Goal: Transaction & Acquisition: Subscribe to service/newsletter

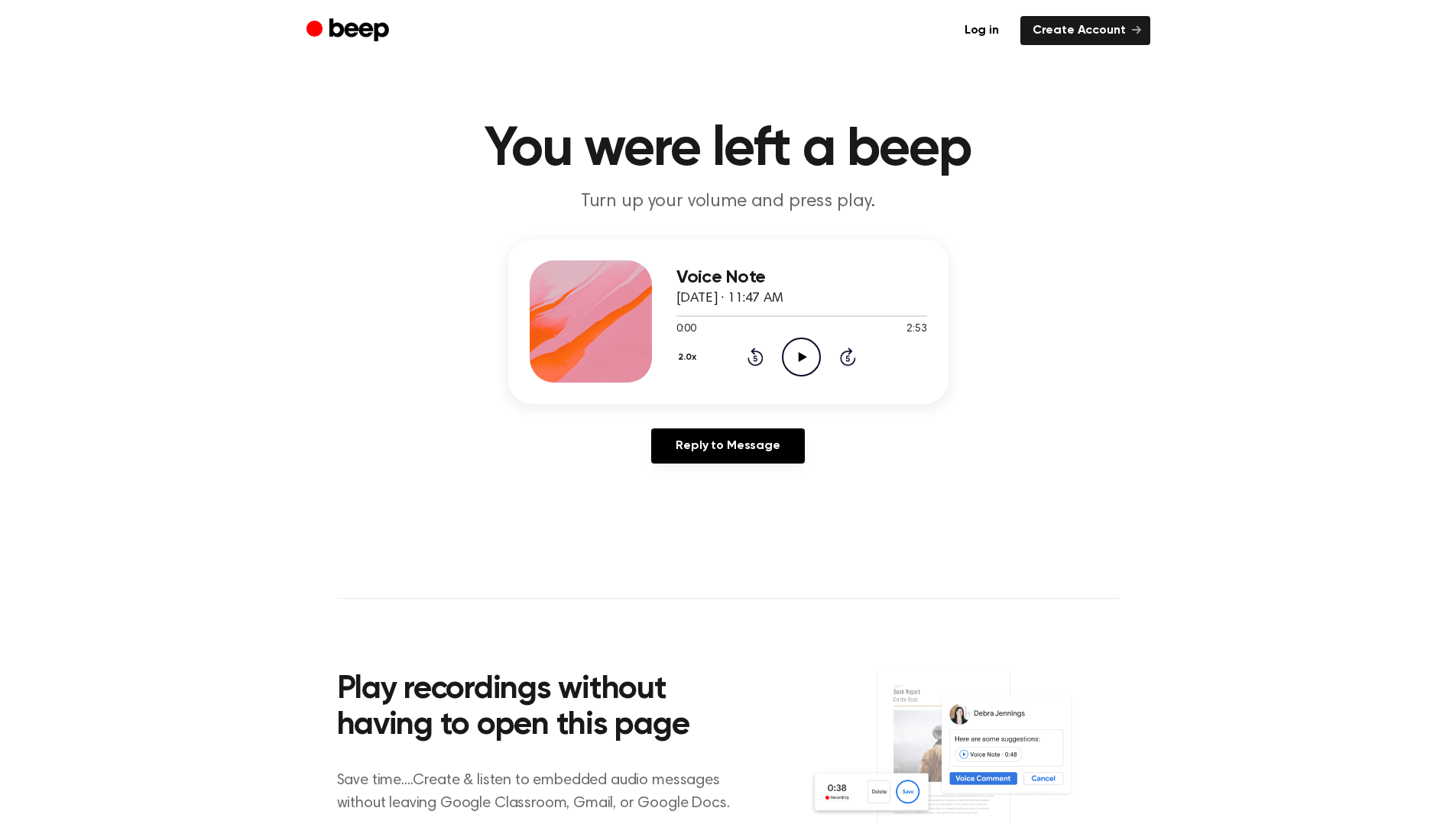
click at [782, 353] on icon "Play Audio" at bounding box center [802, 357] width 39 height 39
click at [683, 359] on button "2.0x" at bounding box center [689, 358] width 26 height 26
click at [709, 443] on span "1.0x" at bounding box center [701, 446] width 19 height 16
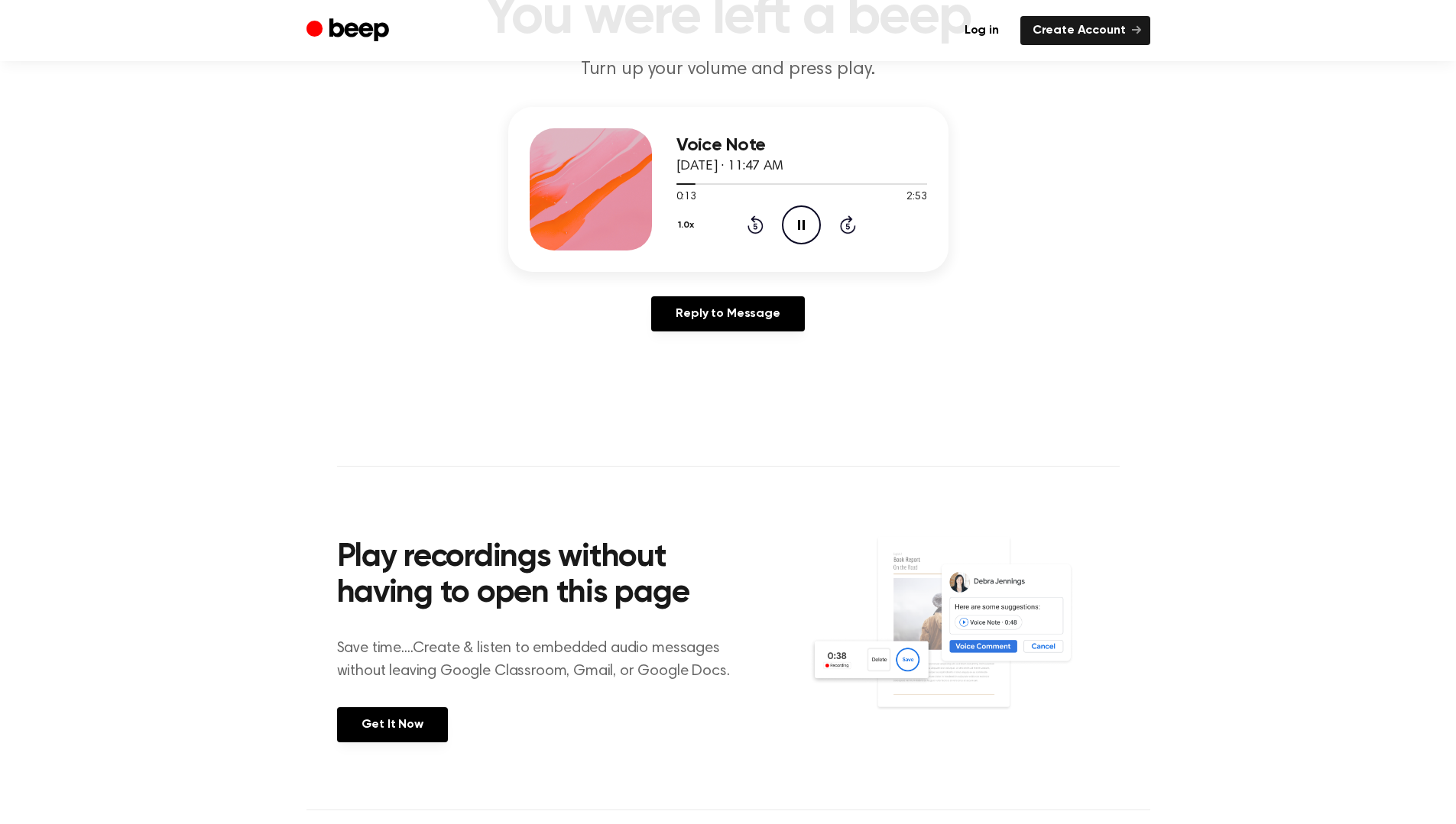
scroll to position [0, 0]
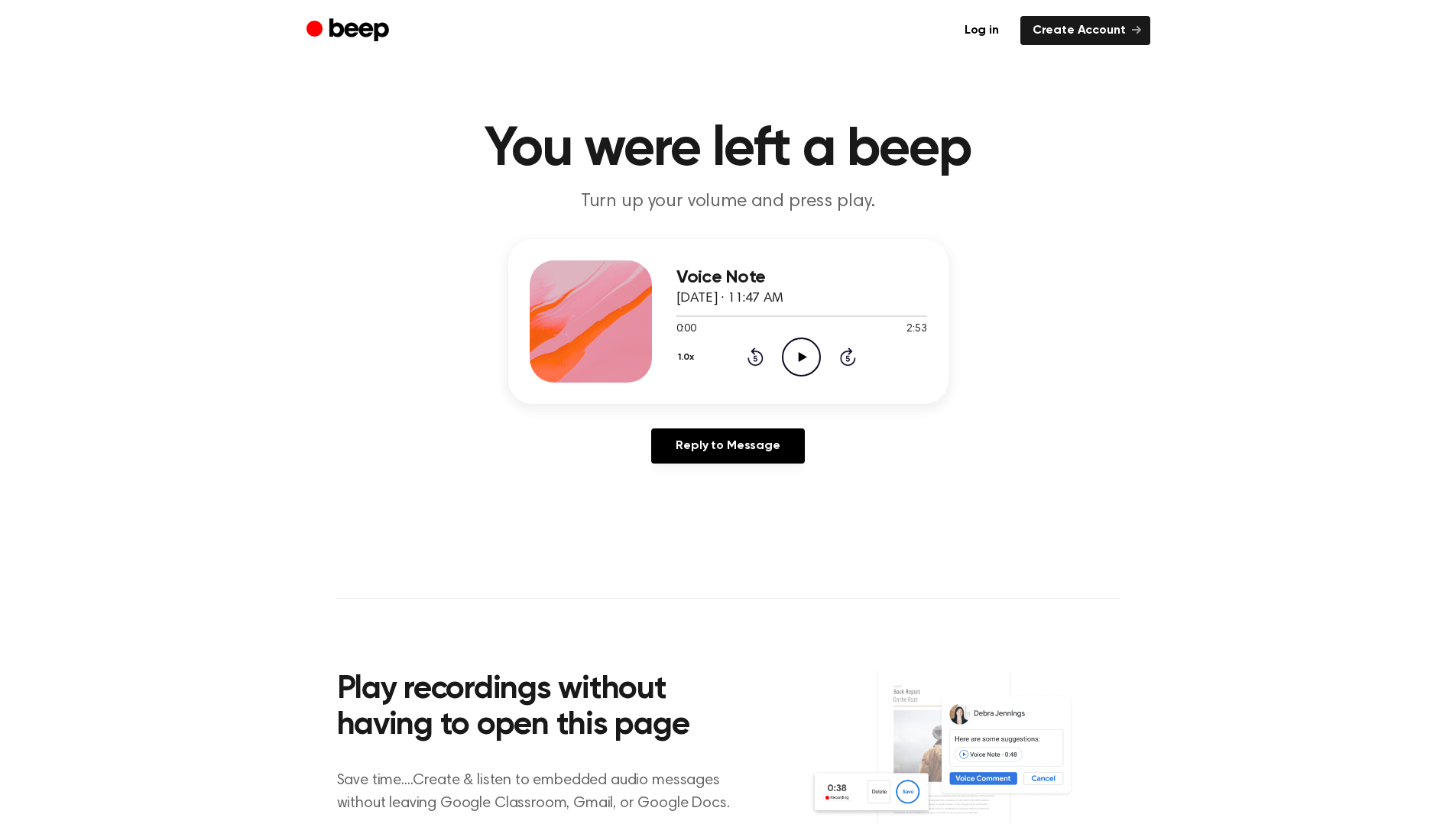
click at [810, 356] on icon "Play Audio" at bounding box center [802, 357] width 39 height 39
click at [800, 360] on icon at bounding box center [801, 357] width 7 height 10
click at [994, 34] on link "Log in" at bounding box center [982, 31] width 59 height 29
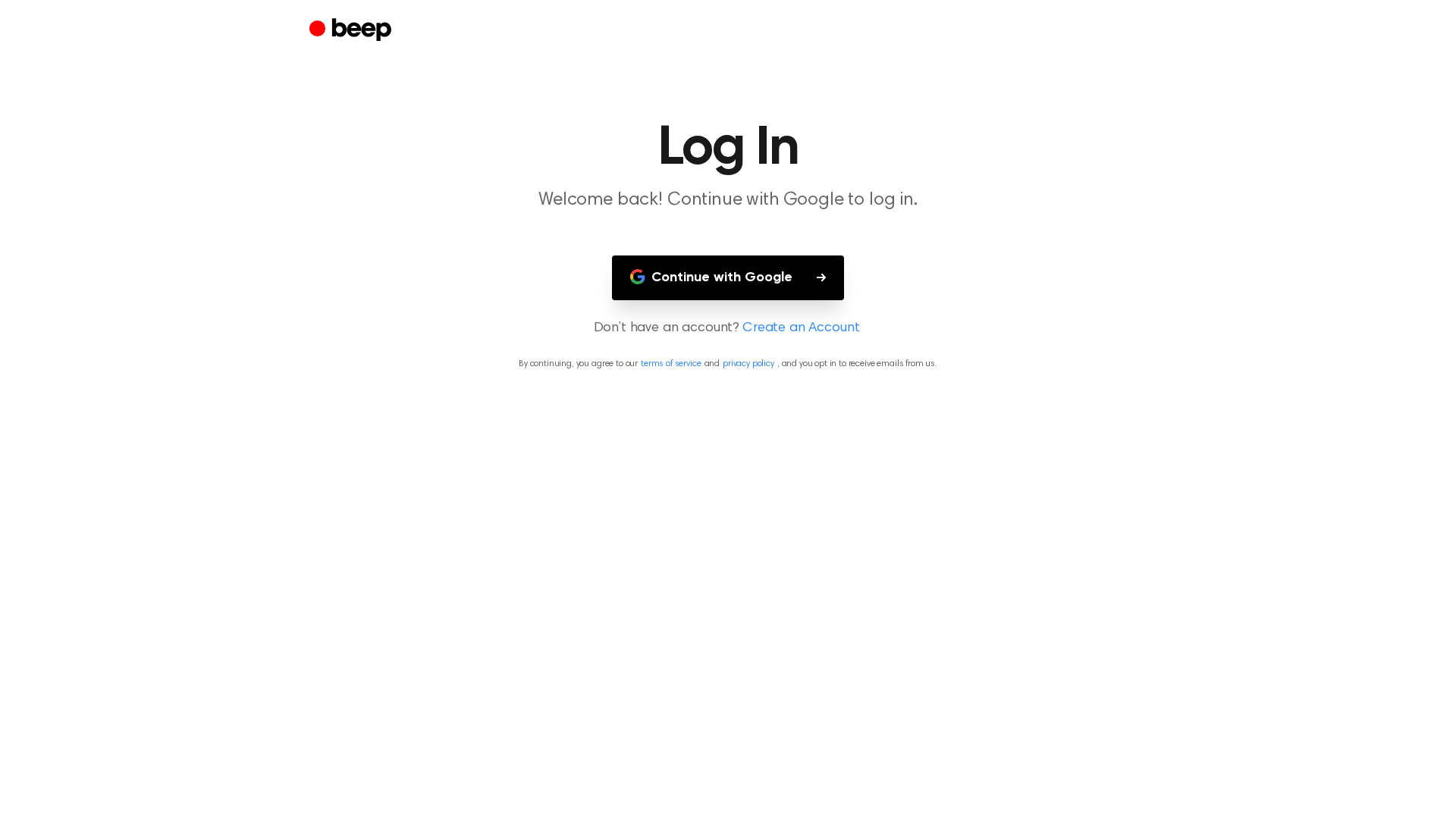
click at [799, 283] on button "Continue with Google" at bounding box center [728, 277] width 232 height 44
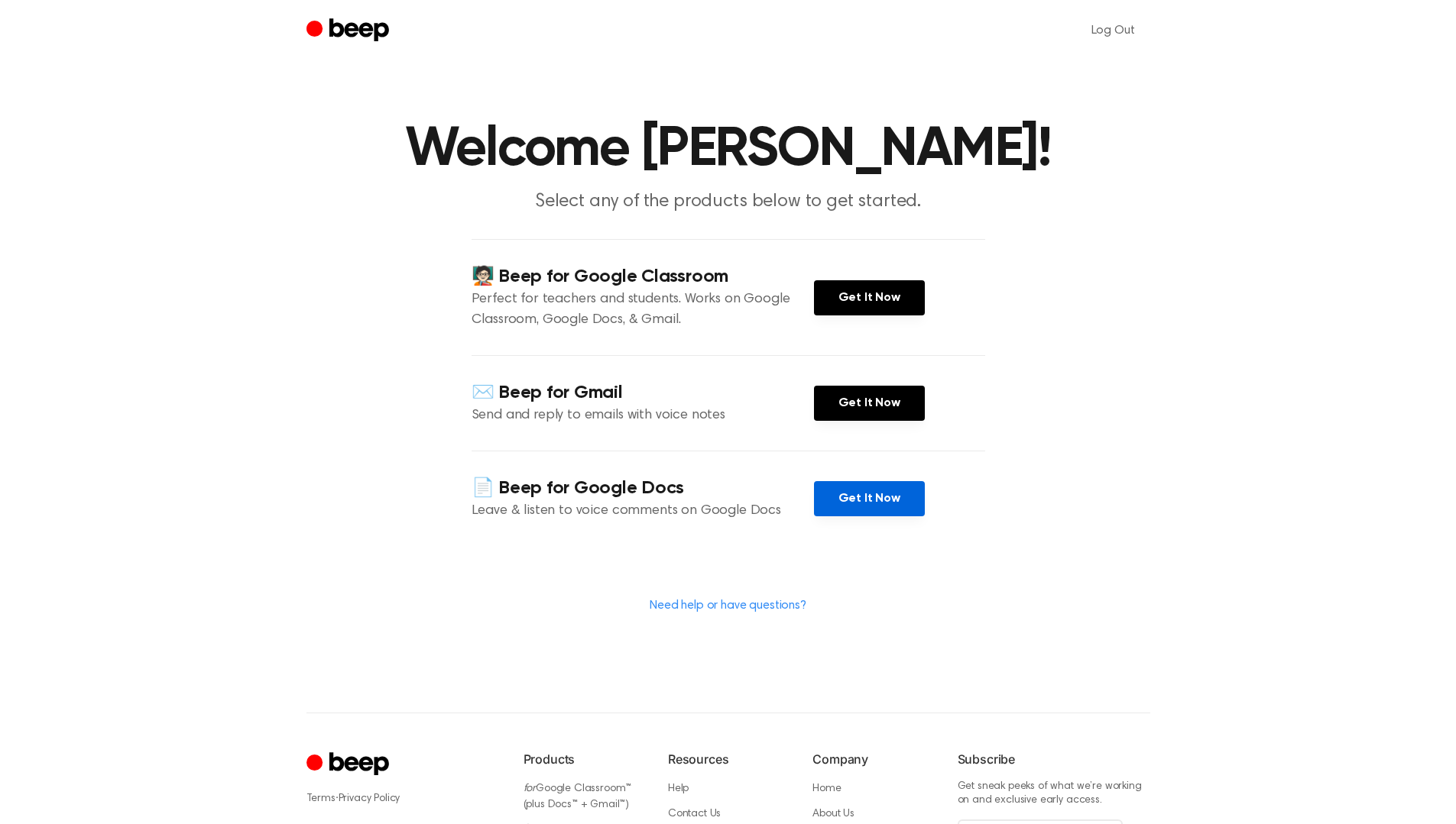
click at [866, 503] on link "Get It Now" at bounding box center [869, 499] width 111 height 35
